Goal: Task Accomplishment & Management: Manage account settings

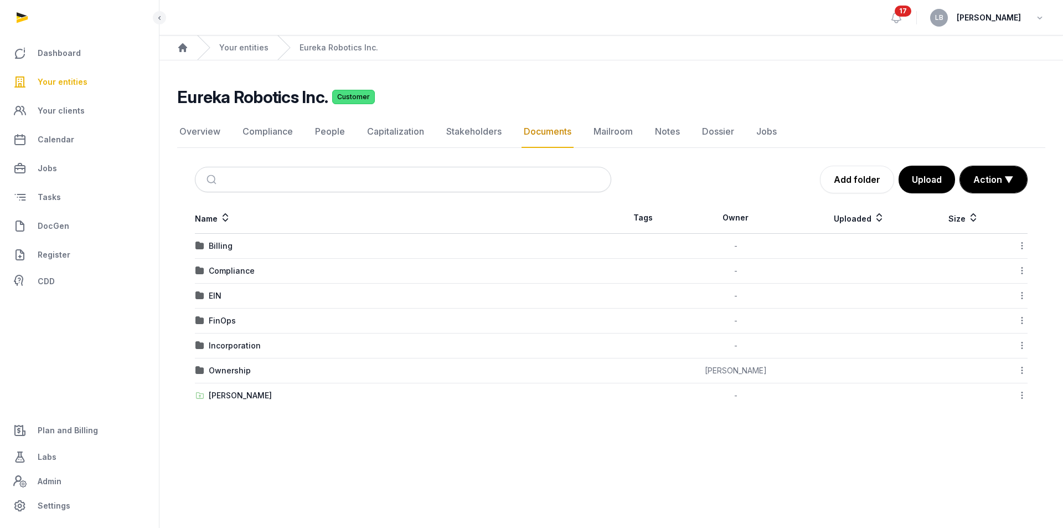
click at [225, 326] on td "FinOps" at bounding box center [403, 320] width 416 height 25
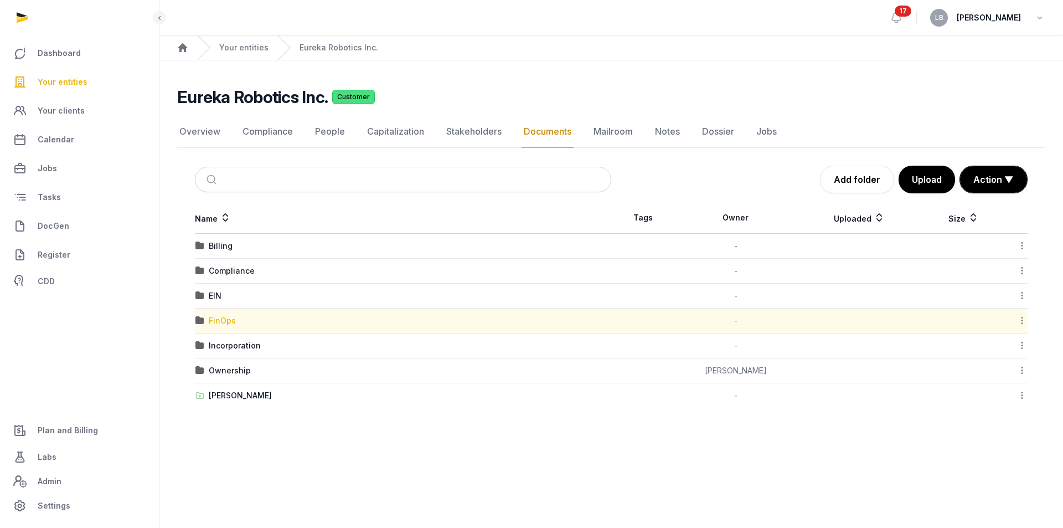
click at [227, 321] on div "FinOps" at bounding box center [222, 320] width 27 height 11
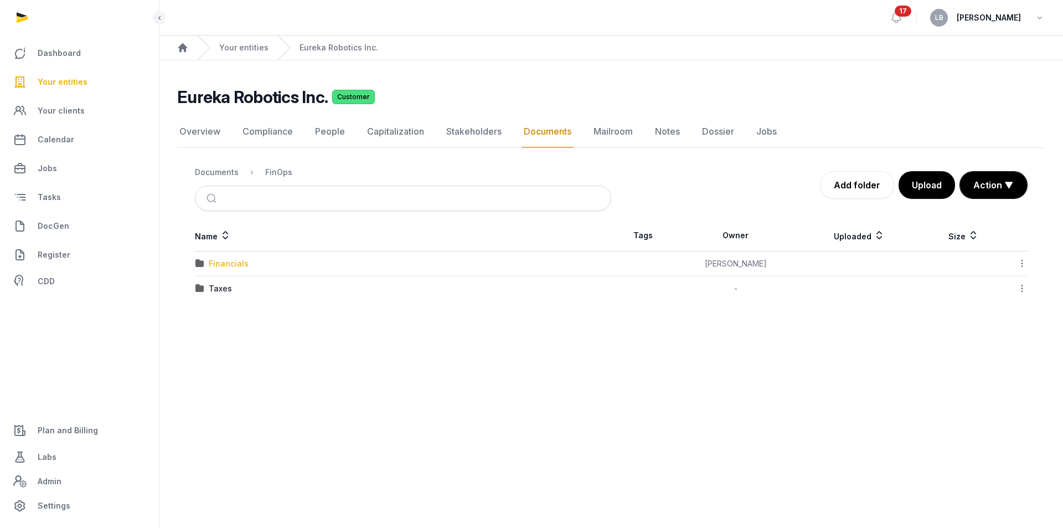
click at [223, 261] on div "Financials" at bounding box center [229, 263] width 40 height 11
click at [215, 263] on div "2025" at bounding box center [218, 263] width 19 height 11
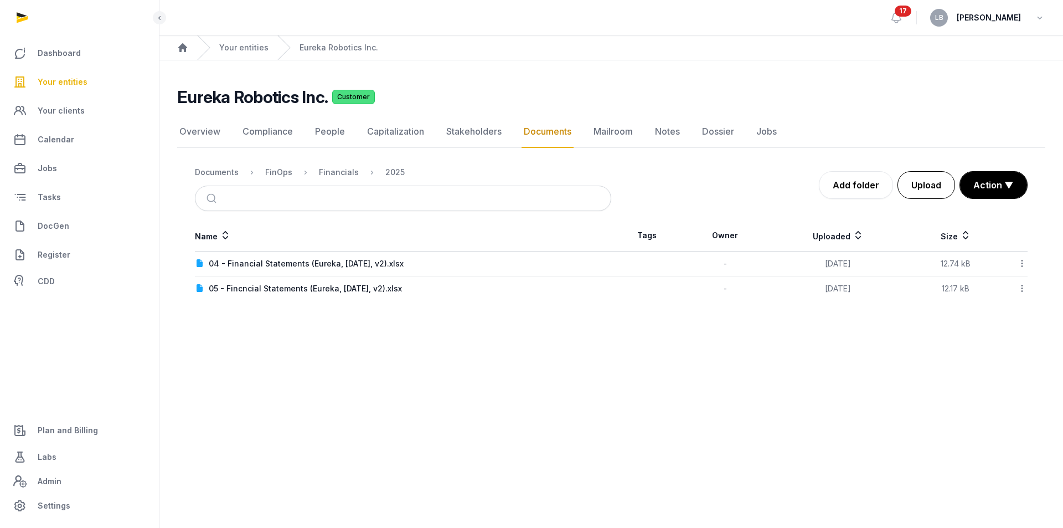
click at [935, 184] on button "Upload" at bounding box center [926, 185] width 58 height 28
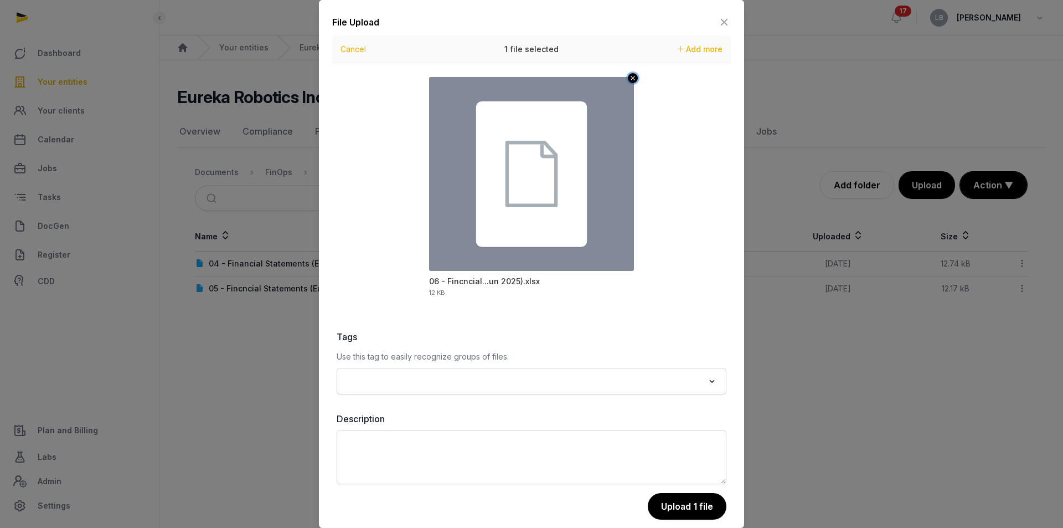
click at [631, 78] on icon "Remove file" at bounding box center [633, 78] width 4 height 4
click at [677, 502] on button "Upload 1 file" at bounding box center [687, 507] width 80 height 28
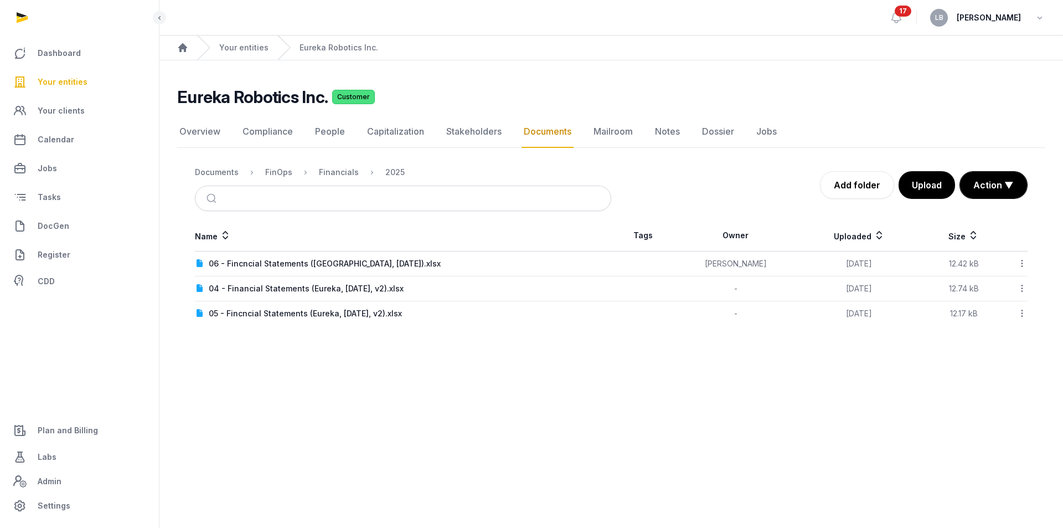
click at [229, 238] on icon at bounding box center [225, 235] width 11 height 13
click at [1021, 259] on icon at bounding box center [1022, 263] width 10 height 12
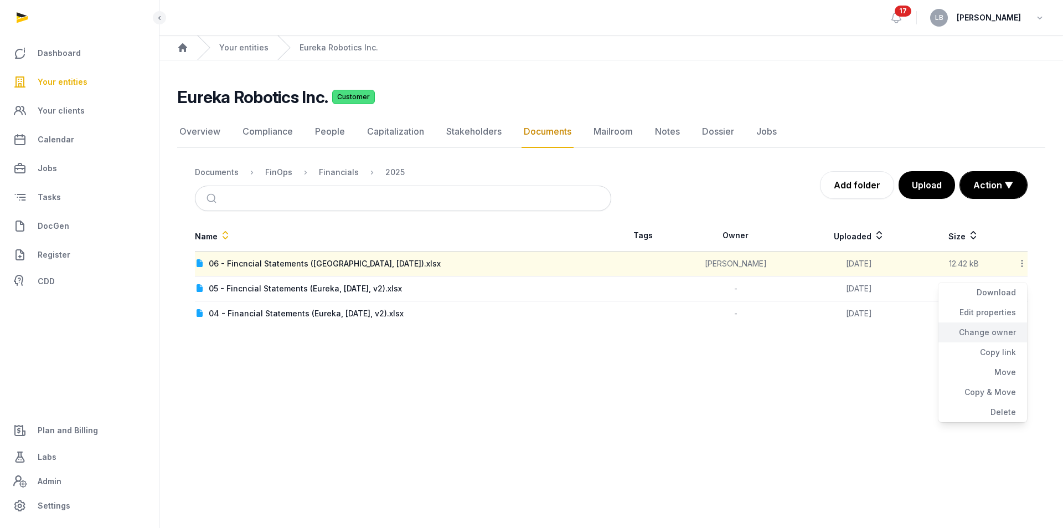
click at [998, 342] on div "Change owner" at bounding box center [982, 352] width 89 height 20
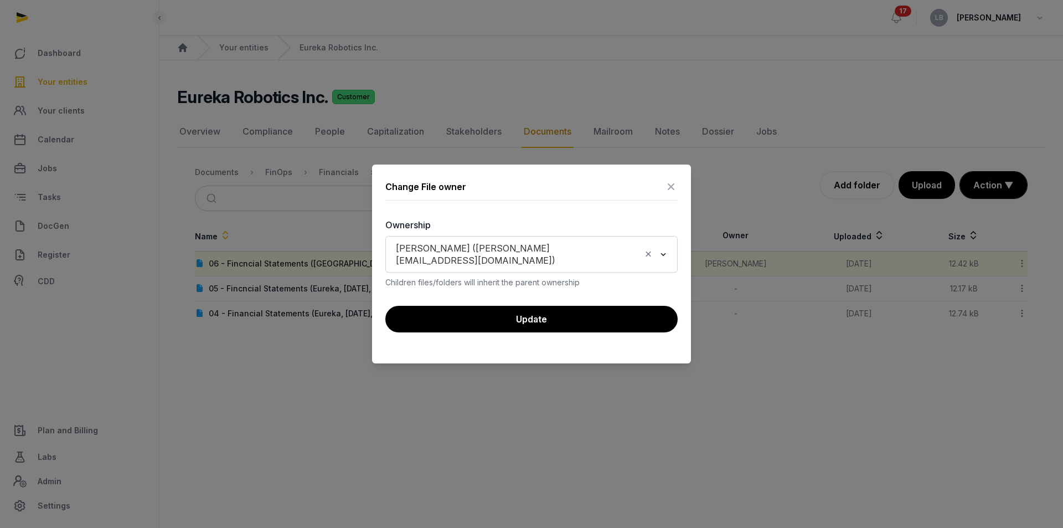
click at [644, 254] on icon "Clear Selected" at bounding box center [648, 254] width 10 height 12
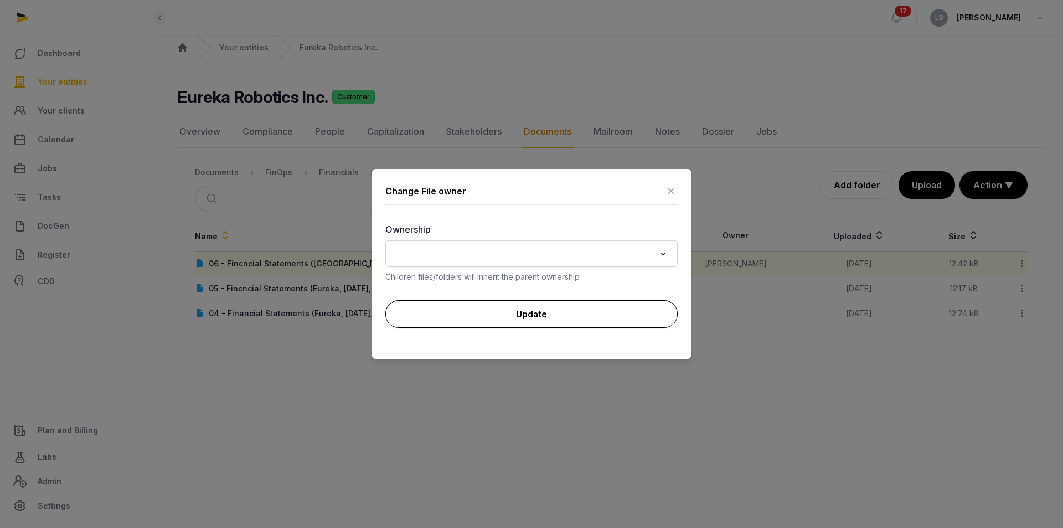
click at [607, 306] on button "Update" at bounding box center [531, 314] width 292 height 28
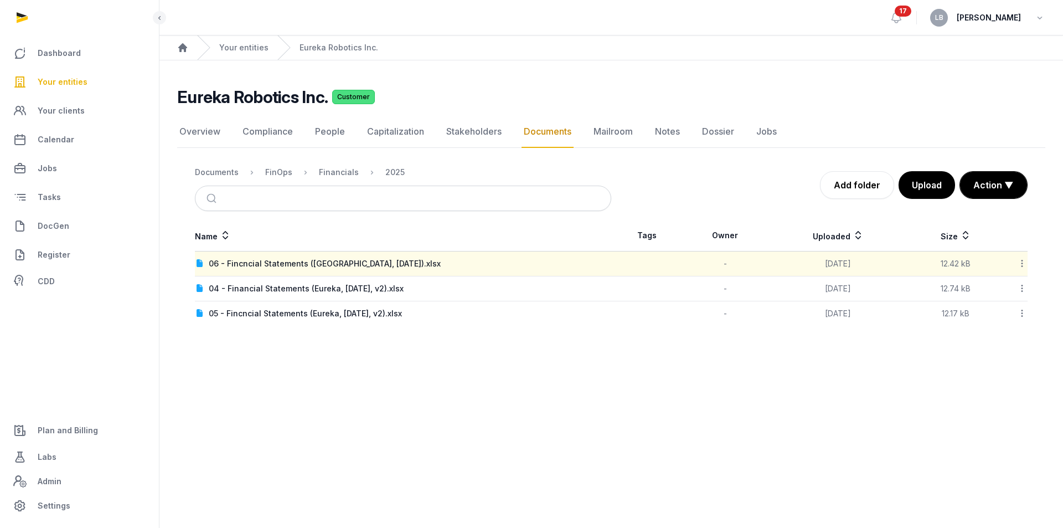
click at [1021, 265] on icon at bounding box center [1022, 263] width 10 height 12
click at [993, 362] on div "Copy link" at bounding box center [982, 372] width 89 height 20
